Goal: Check status: Check status

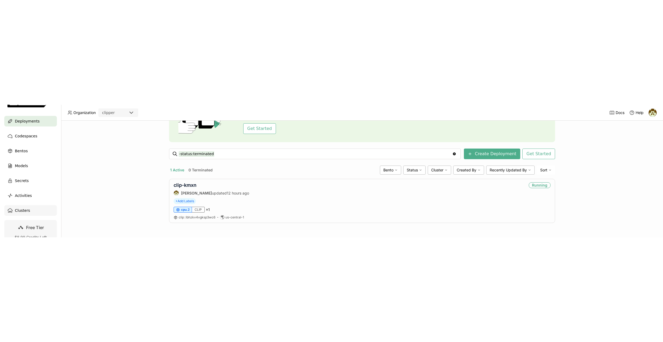
scroll to position [64, 0]
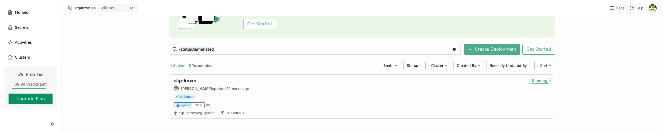
click at [27, 99] on button "Upgrade Plan" at bounding box center [31, 98] width 44 height 11
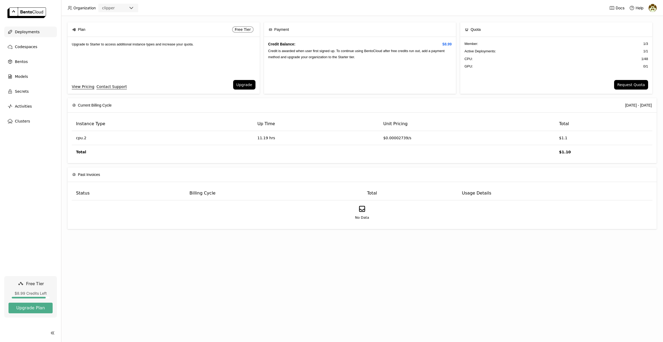
click at [32, 32] on span "Deployments" at bounding box center [27, 32] width 25 height 6
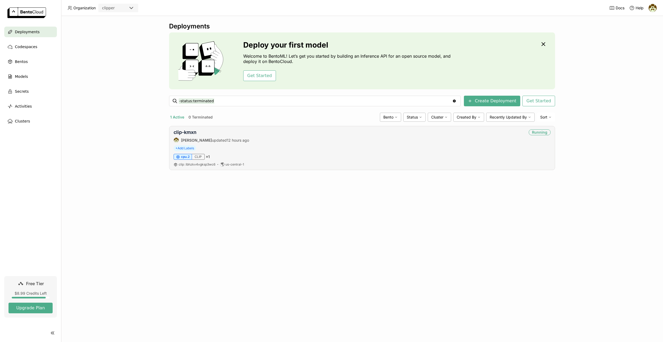
click at [544, 132] on div "Running" at bounding box center [539, 132] width 22 height 6
click at [186, 130] on link "clip-kmxn" at bounding box center [184, 132] width 23 height 6
